Goal: Task Accomplishment & Management: Manage account settings

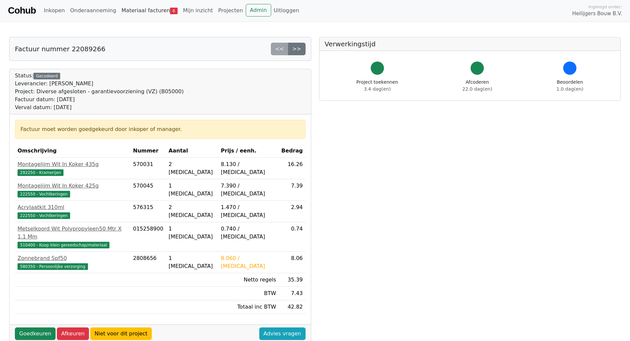
click at [140, 9] on link "Materiaal facturen 6" at bounding box center [149, 10] width 61 height 13
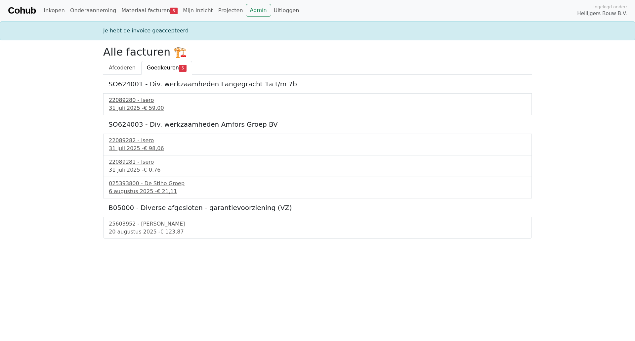
click at [136, 104] on div "22089280 - Isero" at bounding box center [317, 100] width 417 height 8
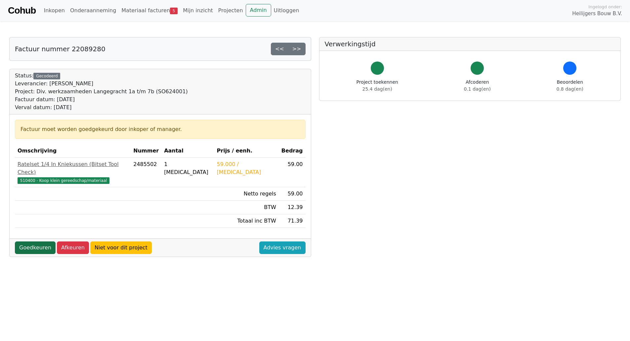
click at [24, 241] on link "Goedkeuren" at bounding box center [35, 247] width 41 height 13
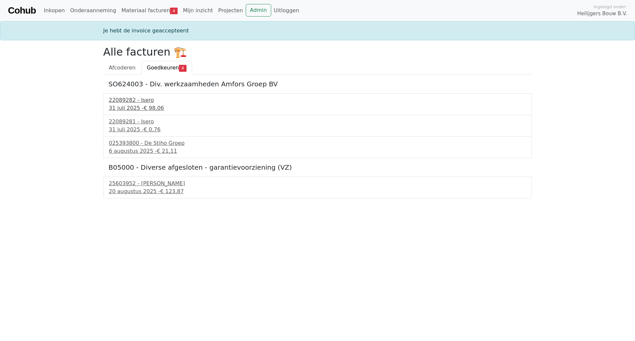
click at [134, 111] on div "31 juli 2025 - € 98,06" at bounding box center [317, 108] width 417 height 8
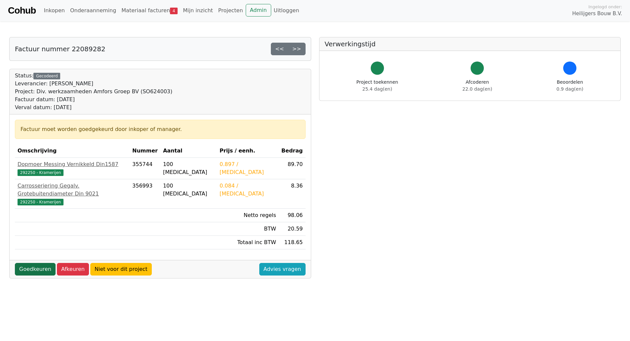
click at [35, 263] on link "Goedkeuren" at bounding box center [35, 269] width 41 height 13
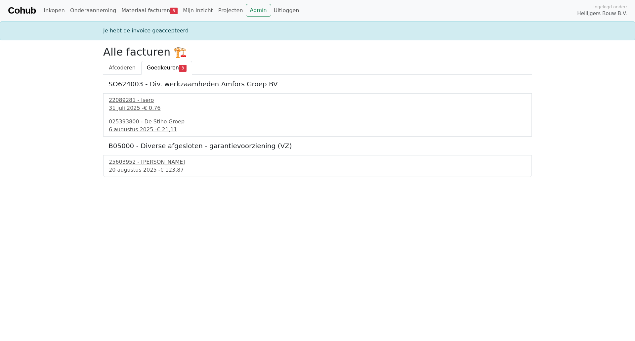
click at [144, 113] on div "22089281 - Isero [DATE] - € 0,76" at bounding box center [317, 104] width 428 height 22
click at [145, 109] on span "€ 0,76" at bounding box center [152, 108] width 17 height 6
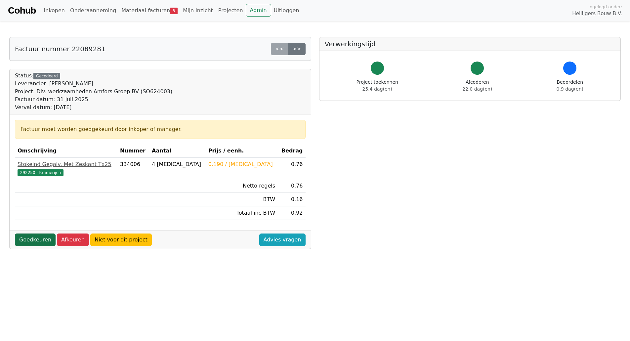
click at [37, 243] on link "Goedkeuren" at bounding box center [35, 239] width 41 height 13
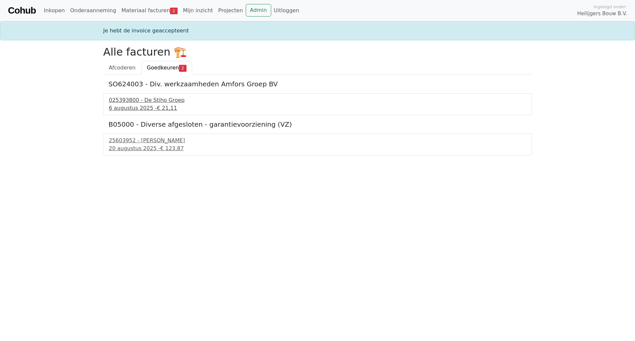
click at [161, 103] on div "025393800 - De Stiho Groep" at bounding box center [317, 100] width 417 height 8
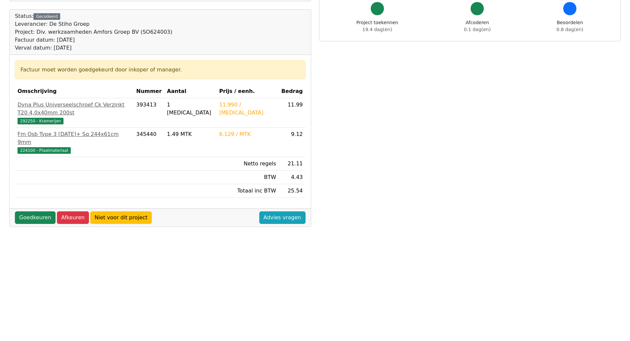
scroll to position [33, 0]
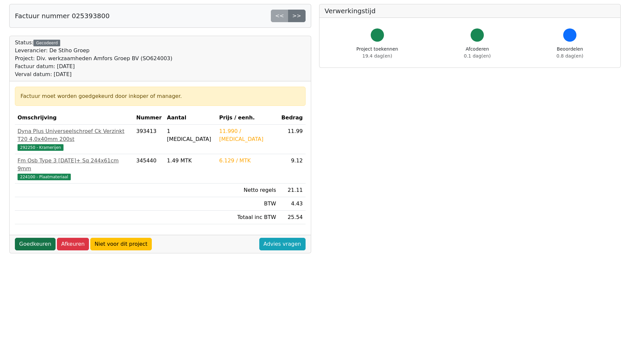
click at [24, 238] on link "Goedkeuren" at bounding box center [35, 244] width 41 height 13
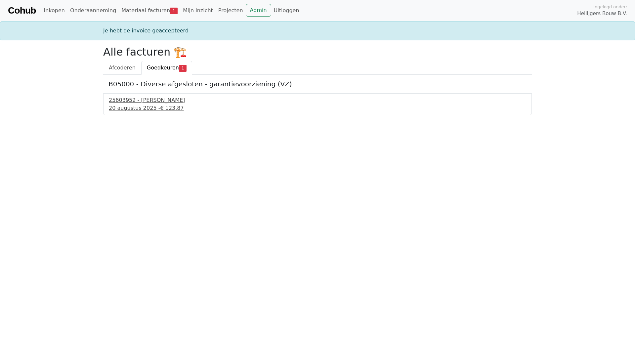
click at [149, 107] on div "[DATE] - € 123,87" at bounding box center [317, 108] width 417 height 8
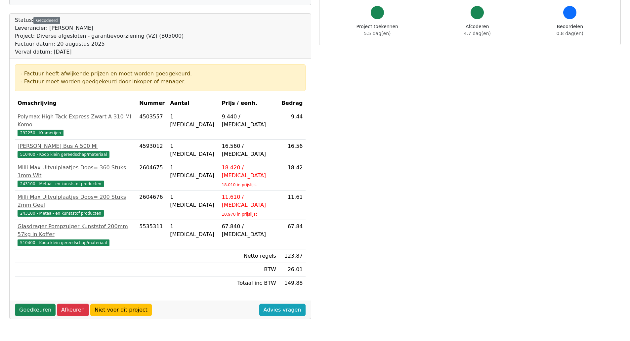
scroll to position [66, 0]
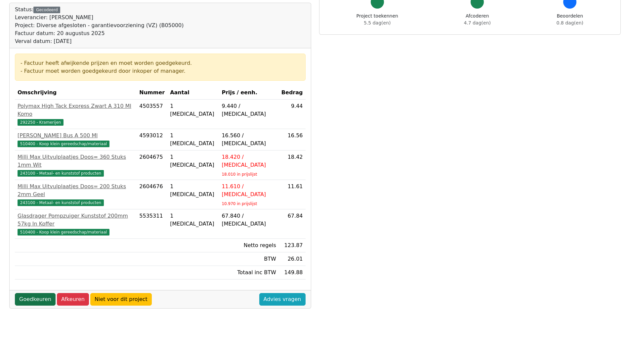
click at [25, 293] on link "Goedkeuren" at bounding box center [35, 299] width 41 height 13
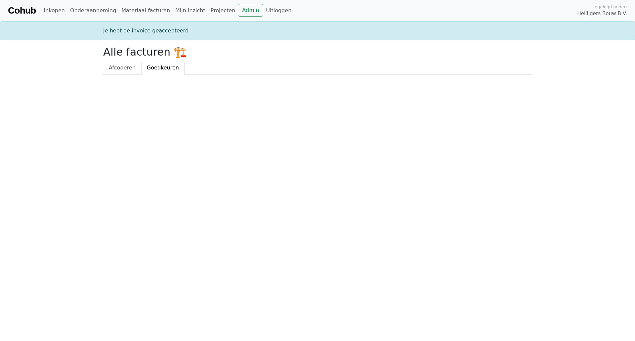
drag, startPoint x: 107, startPoint y: 11, endPoint x: 98, endPoint y: 41, distance: 31.1
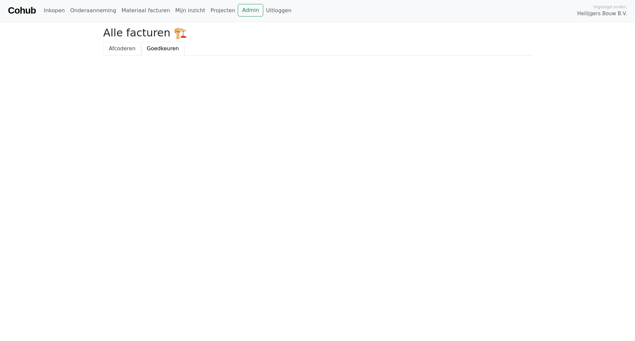
click at [113, 52] on span "Afcoderen" at bounding box center [122, 48] width 27 height 6
click at [148, 49] on span "Goedkeuren" at bounding box center [163, 48] width 32 height 6
